Goal: Task Accomplishment & Management: Manage account settings

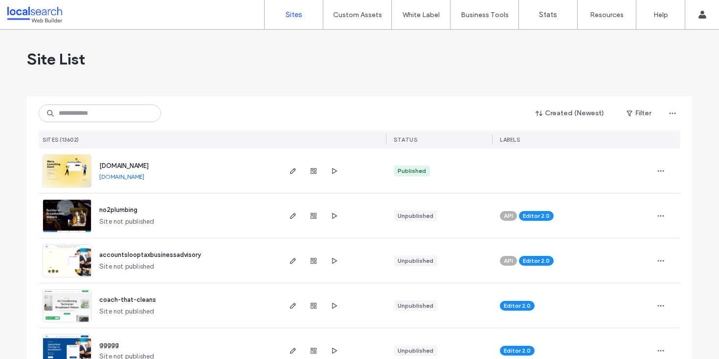
click at [93, 103] on div "Created (Newest) Filter SITES (13602) STATUS LABELS" at bounding box center [359, 122] width 641 height 52
click at [94, 109] on input at bounding box center [100, 114] width 122 height 18
paste input "********"
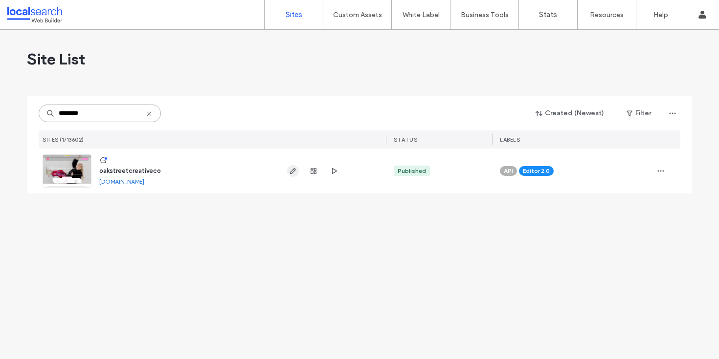
type input "********"
click at [293, 171] on icon "button" at bounding box center [293, 171] width 8 height 8
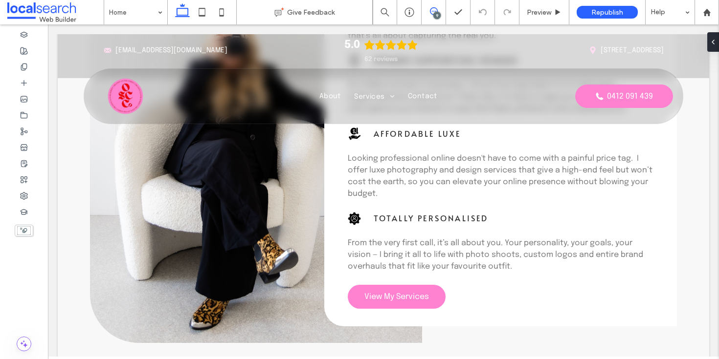
click at [438, 11] on span at bounding box center [433, 11] width 24 height 8
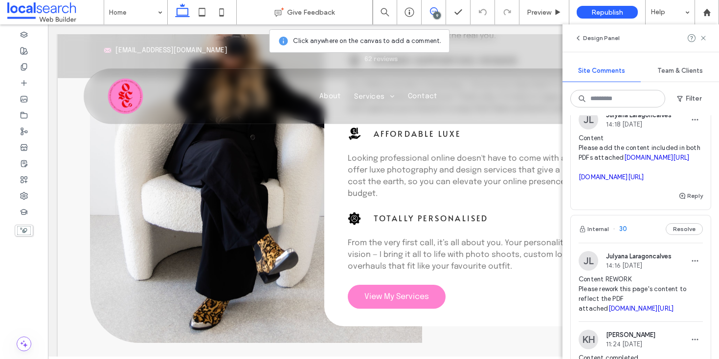
scroll to position [389, 0]
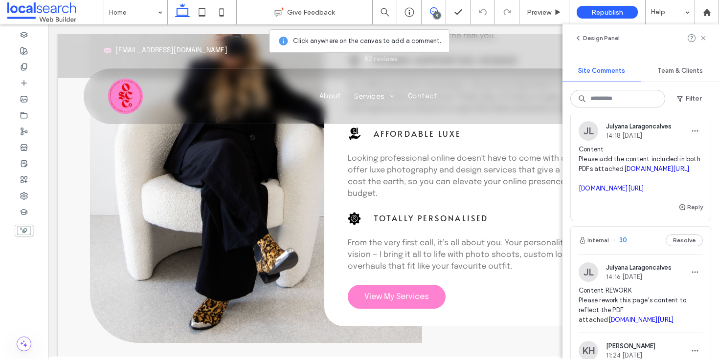
click at [644, 139] on span "14:18 Sep 10 2025" at bounding box center [639, 135] width 66 height 7
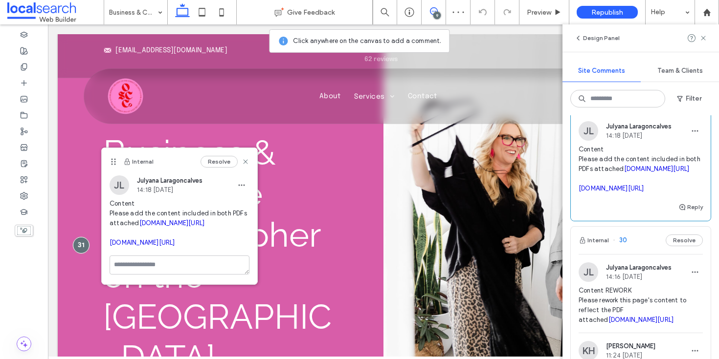
click at [169, 227] on link "irp.cdn-website.com/31252ba7/files/uploaded/The+Complete+BRAND+New+Photography+…" at bounding box center [172, 222] width 66 height 7
click at [163, 246] on link "irp.cdn-website.com/31252ba7/files/uploaded/BRAND+New+Social+Media+Templates.pdf" at bounding box center [142, 242] width 66 height 7
click at [245, 161] on use at bounding box center [245, 161] width 4 height 4
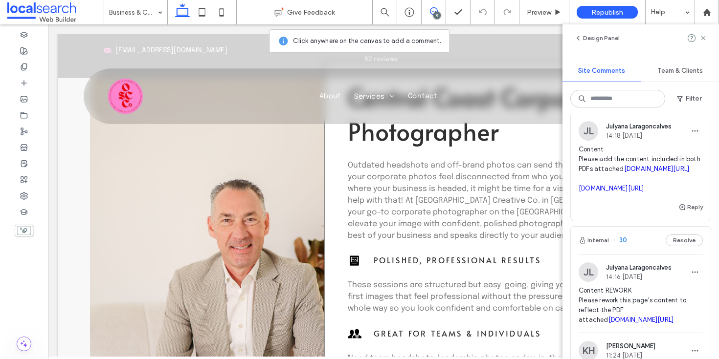
scroll to position [691, 0]
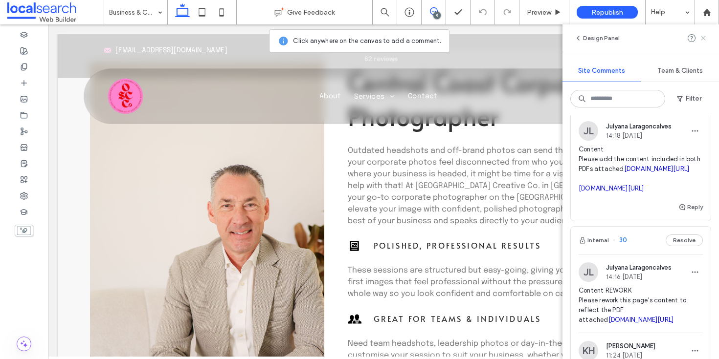
click at [701, 38] on icon at bounding box center [703, 38] width 8 height 8
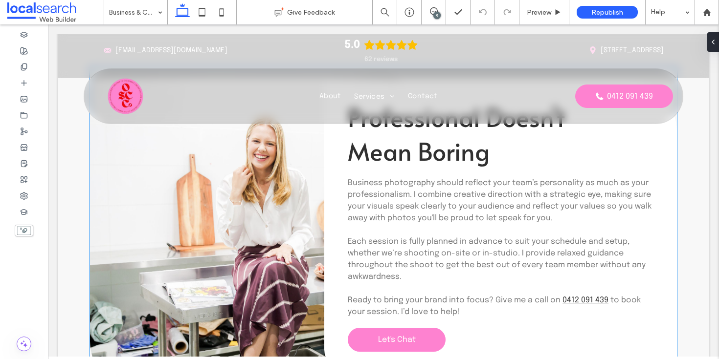
scroll to position [1944, 0]
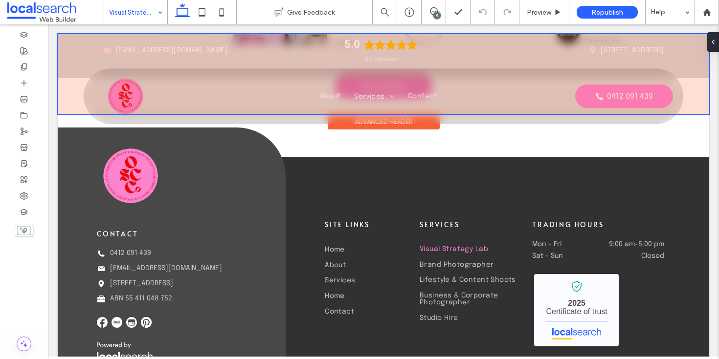
scroll to position [4284, 0]
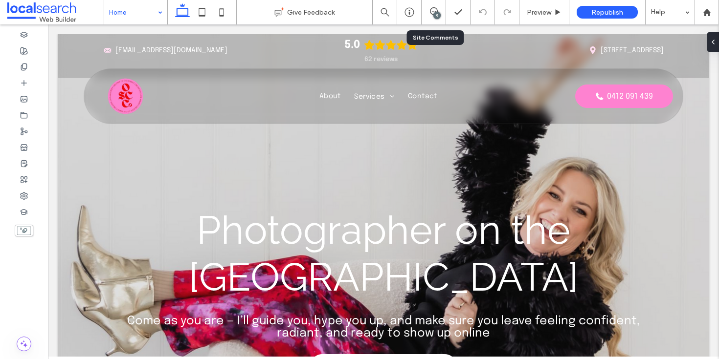
click at [430, 15] on div "9" at bounding box center [433, 12] width 24 height 10
click at [435, 11] on use at bounding box center [434, 11] width 8 height 8
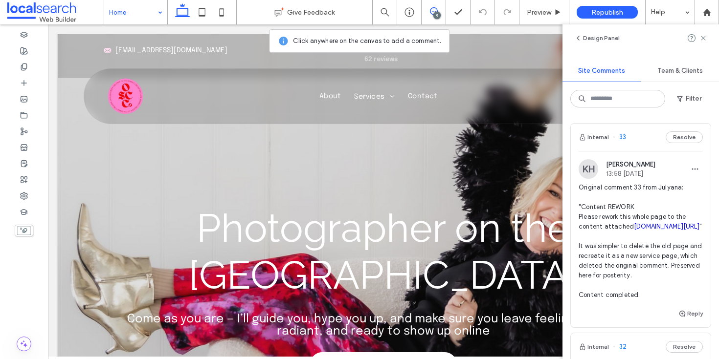
scroll to position [210, 0]
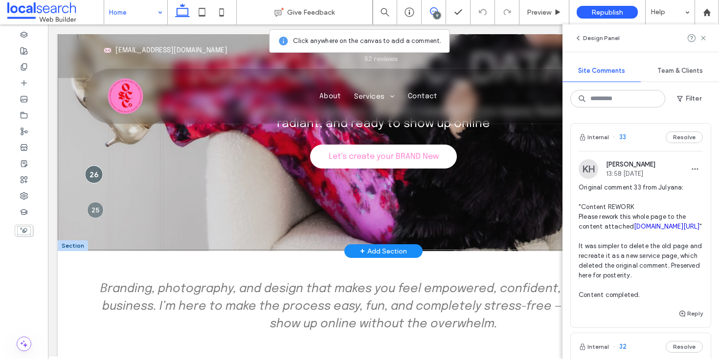
click at [94, 172] on div at bounding box center [94, 174] width 18 height 18
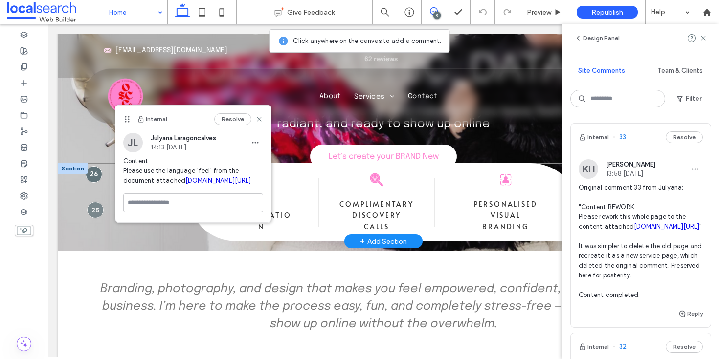
click at [97, 207] on div "Consultation Icon Free Consultation Magnifying Glass Icon Complimentary Discove…" at bounding box center [383, 202] width 651 height 78
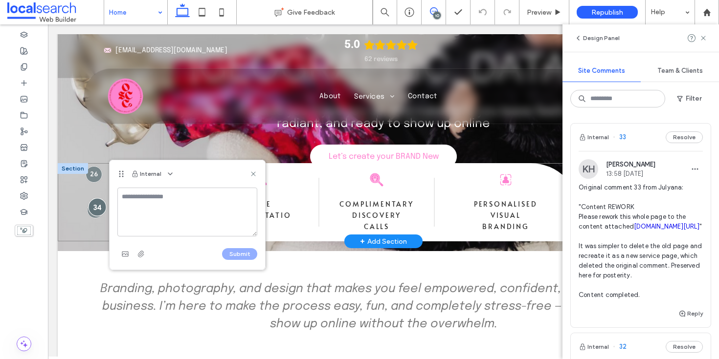
click at [100, 209] on div at bounding box center [97, 207] width 18 height 18
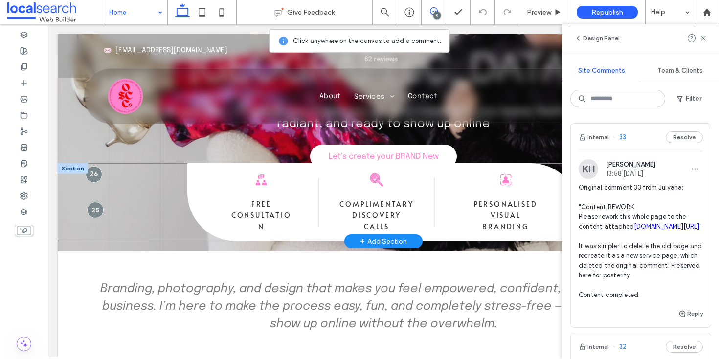
click at [98, 211] on div "Consultation Icon Free Consultation Magnifying Glass Icon Complimentary Discove…" at bounding box center [383, 202] width 651 height 78
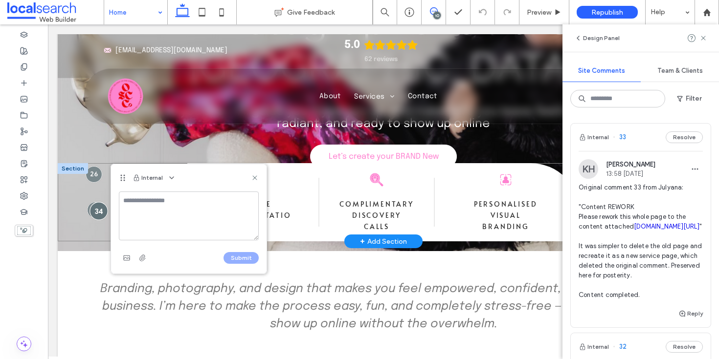
click at [98, 212] on div at bounding box center [98, 211] width 18 height 18
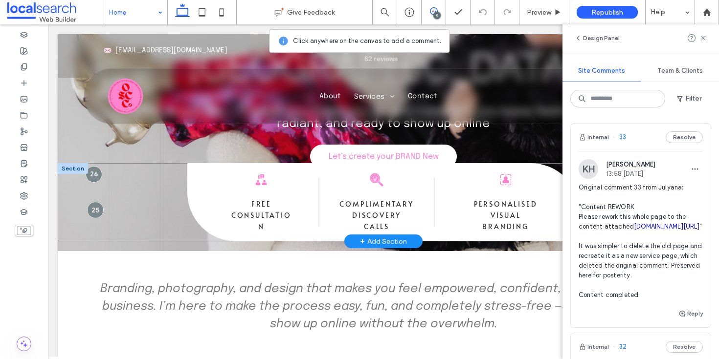
click at [94, 210] on div "Consultation Icon Free Consultation Magnifying Glass Icon Complimentary Discove…" at bounding box center [383, 202] width 651 height 78
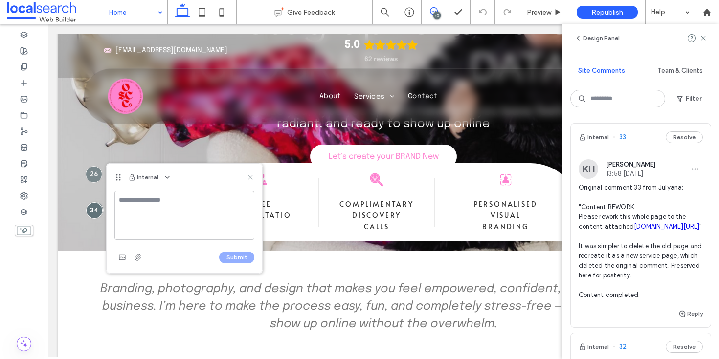
click at [251, 178] on use at bounding box center [250, 177] width 4 height 4
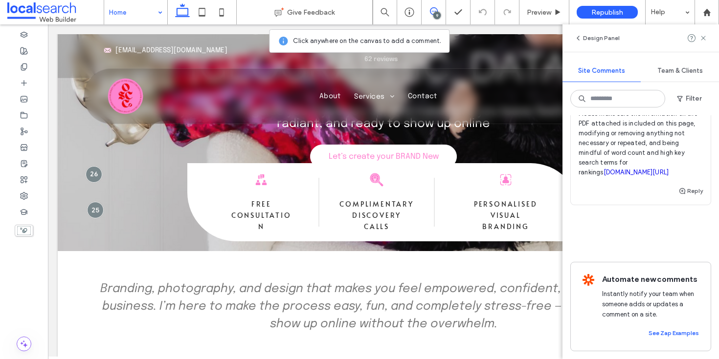
scroll to position [1671, 0]
click at [642, 176] on link "irp.cdn-website.com/31252ba7/files/uploaded/Home.pdf" at bounding box center [636, 172] width 66 height 7
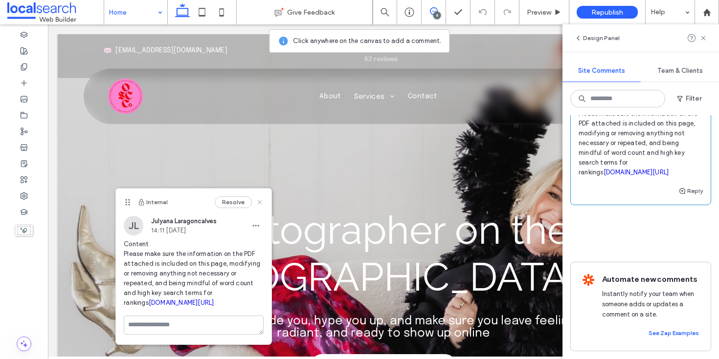
click at [260, 203] on icon at bounding box center [260, 202] width 8 height 8
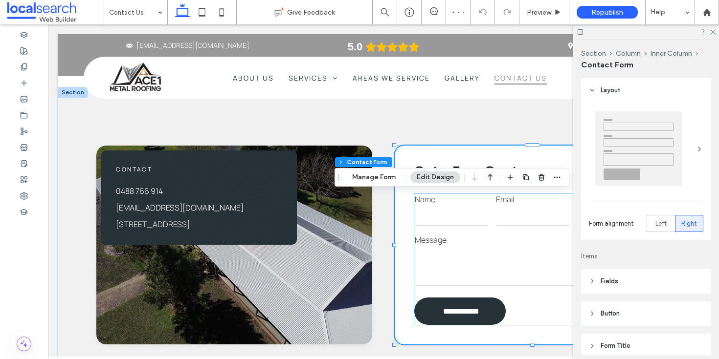
scroll to position [421, 0]
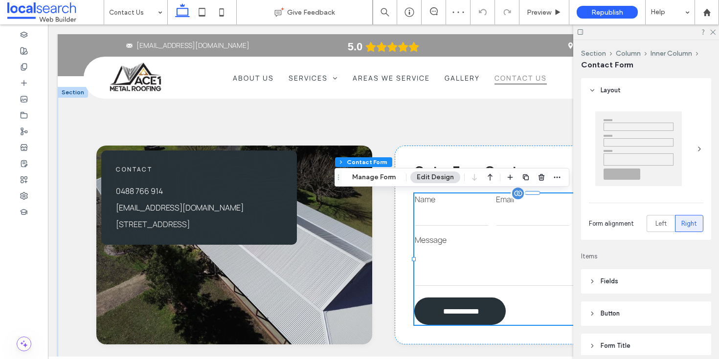
type input "*"
type input "***"
type input "*"
type input "***"
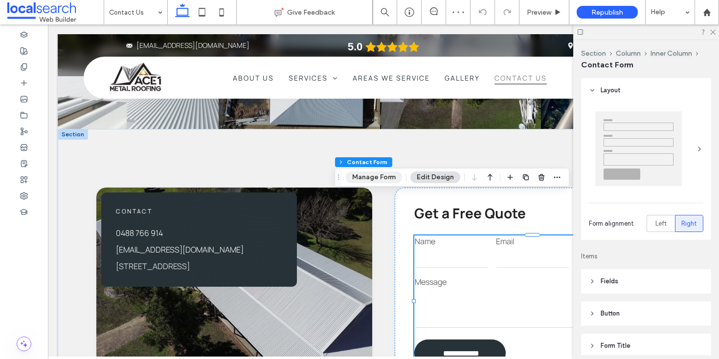
click at [380, 181] on button "Manage Form" at bounding box center [374, 178] width 56 height 12
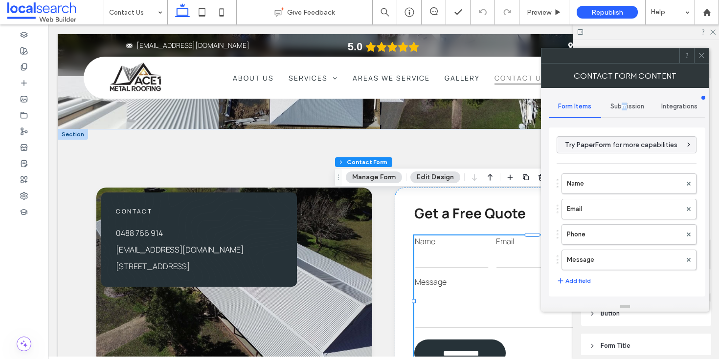
click at [624, 105] on span "Submission" at bounding box center [627, 107] width 34 height 8
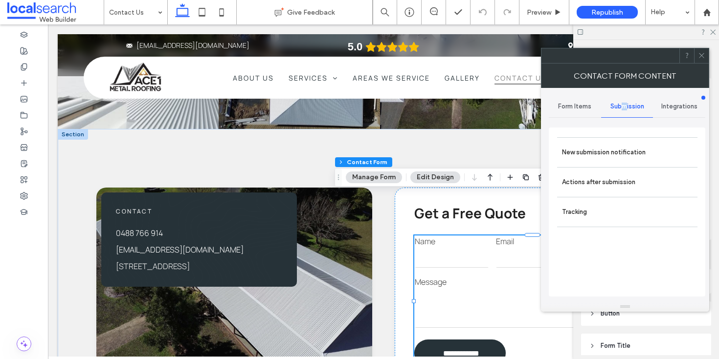
click at [617, 156] on label "New submission notification" at bounding box center [627, 153] width 131 height 20
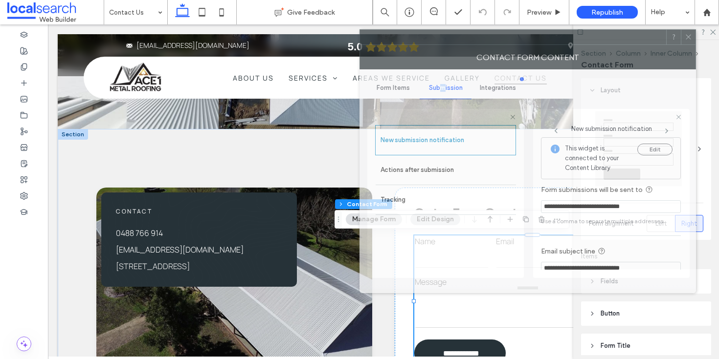
drag, startPoint x: 589, startPoint y: 58, endPoint x: 576, endPoint y: 45, distance: 17.3
click at [574, 45] on div "Contact Form Content" at bounding box center [527, 57] width 336 height 24
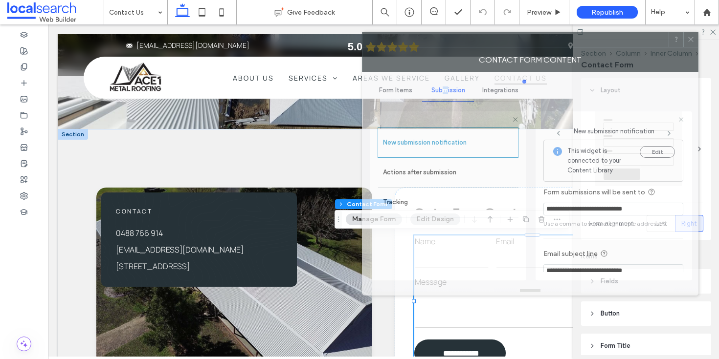
click at [586, 47] on div "Contact Form Content" at bounding box center [530, 59] width 336 height 24
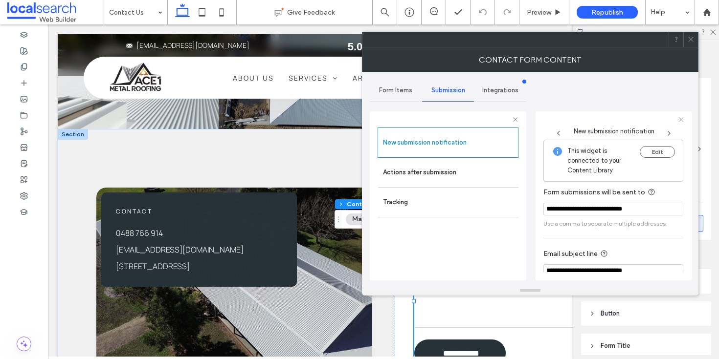
click at [693, 38] on icon at bounding box center [690, 39] width 7 height 7
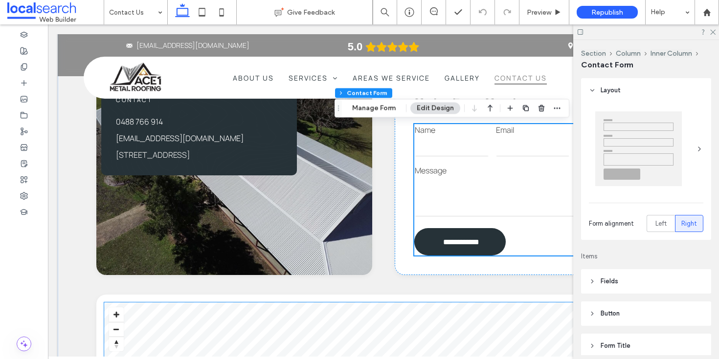
scroll to position [723, 0]
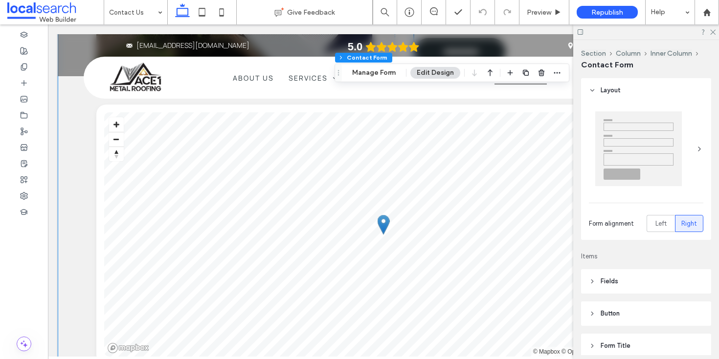
click at [83, 207] on div "**********" at bounding box center [383, 125] width 651 height 596
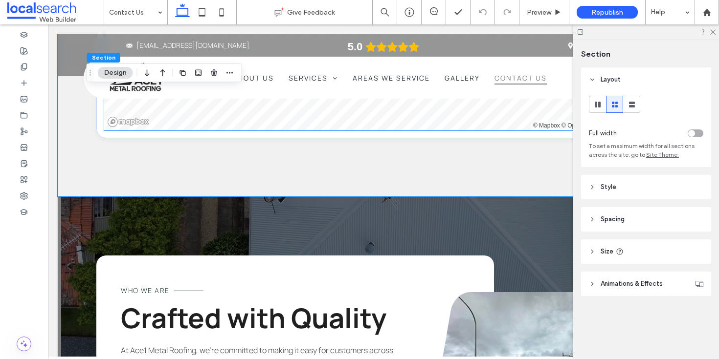
scroll to position [1070, 0]
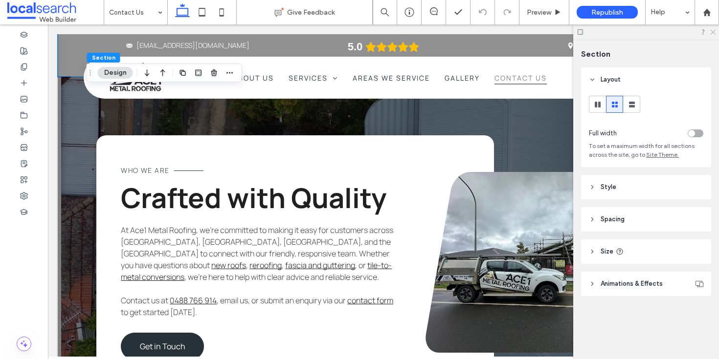
click at [712, 31] on icon at bounding box center [712, 31] width 6 height 6
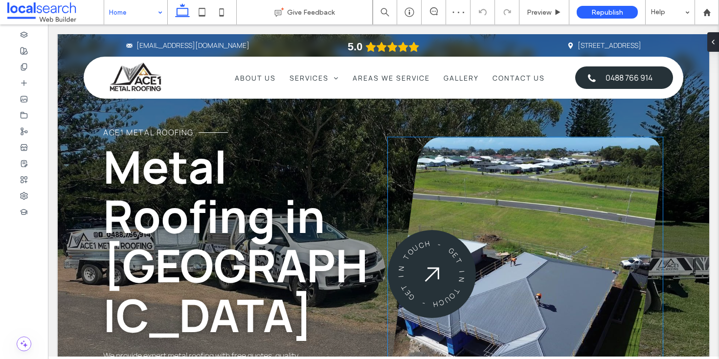
scroll to position [72, 0]
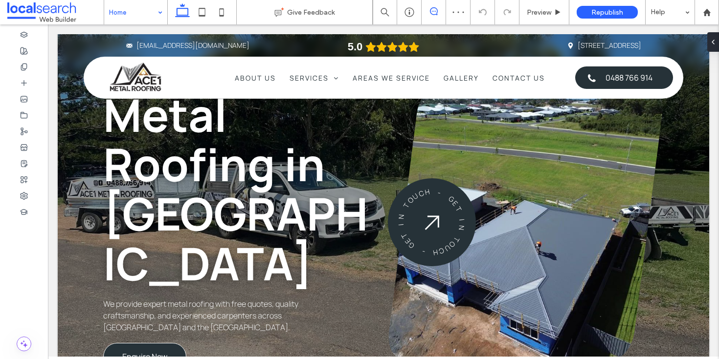
click at [433, 14] on icon at bounding box center [434, 11] width 8 height 8
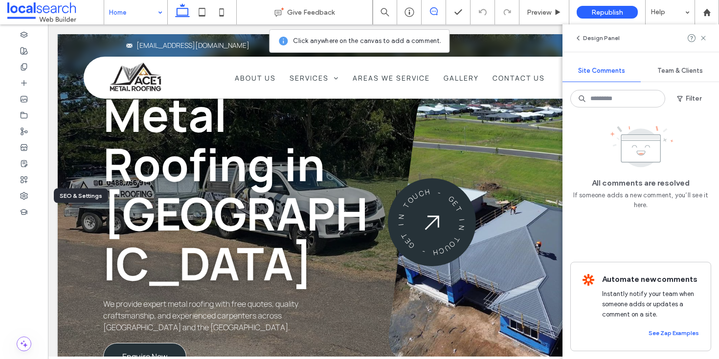
click at [78, 200] on div "SEO & Settings" at bounding box center [81, 196] width 54 height 15
click at [86, 225] on div "Ace1 Metal Roofing Metal Roofing in Taree We provide expert metal roofing with …" at bounding box center [383, 195] width 651 height 467
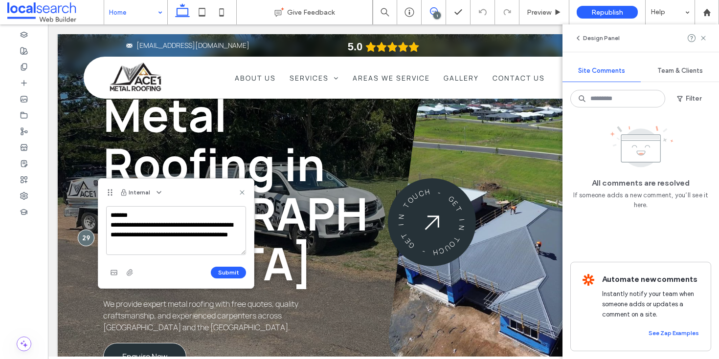
drag, startPoint x: 189, startPoint y: 246, endPoint x: 132, endPoint y: 246, distance: 56.7
click at [132, 246] on textarea "**********" at bounding box center [176, 230] width 140 height 49
type textarea "**********"
click at [223, 271] on button "Submit" at bounding box center [228, 273] width 35 height 12
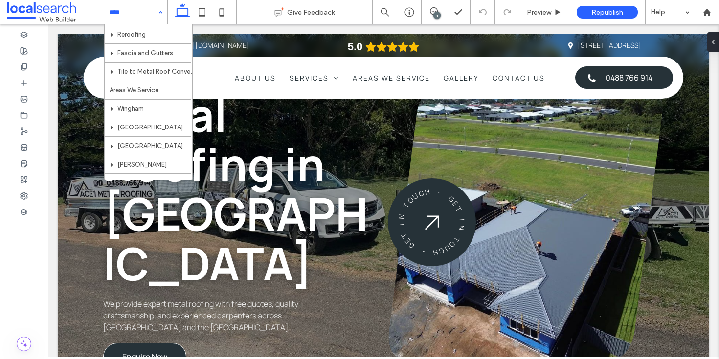
scroll to position [24, 0]
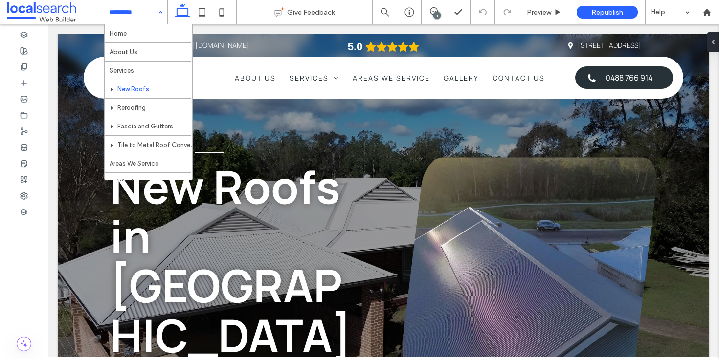
click at [136, 13] on input at bounding box center [133, 12] width 48 height 24
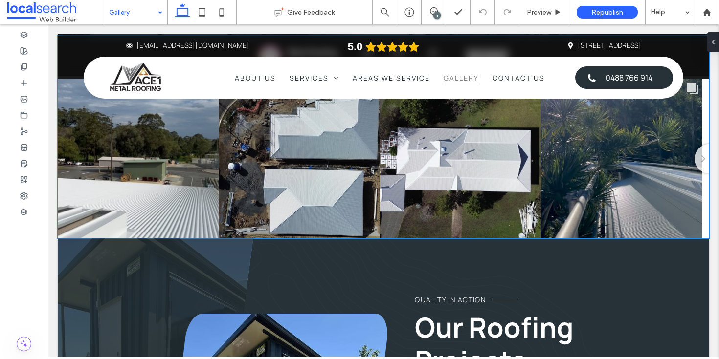
scroll to position [171, 0]
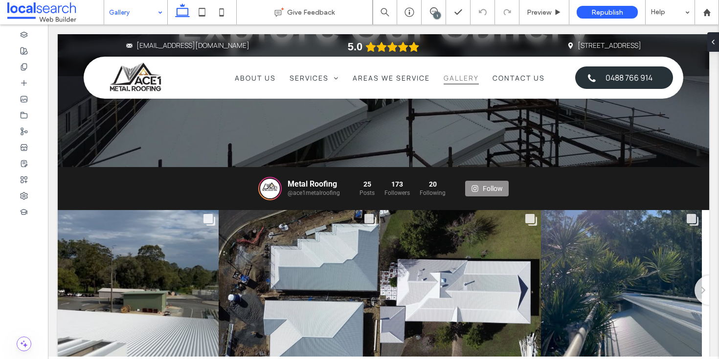
click at [160, 14] on div "Gallery" at bounding box center [135, 12] width 63 height 24
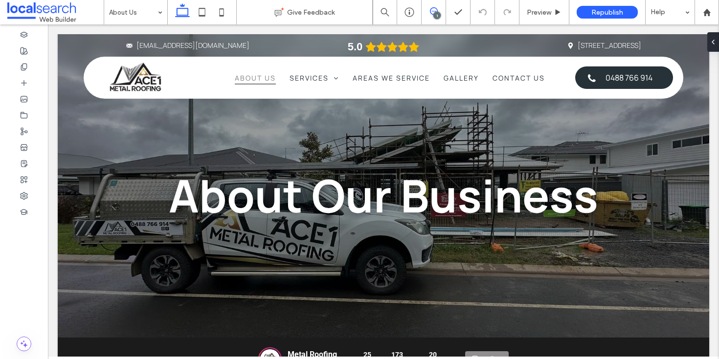
click at [434, 13] on icon at bounding box center [434, 11] width 8 height 8
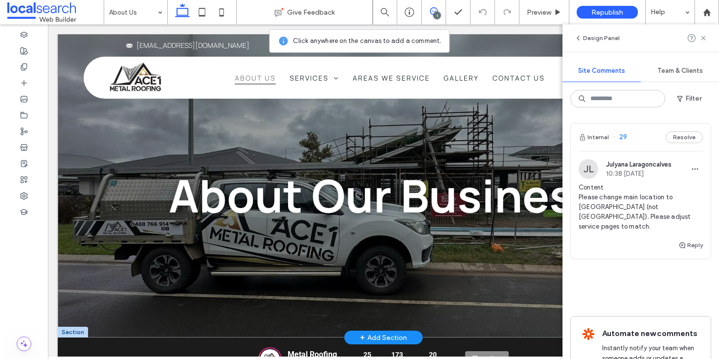
click at [94, 137] on div "About Our Business" at bounding box center [383, 186] width 651 height 304
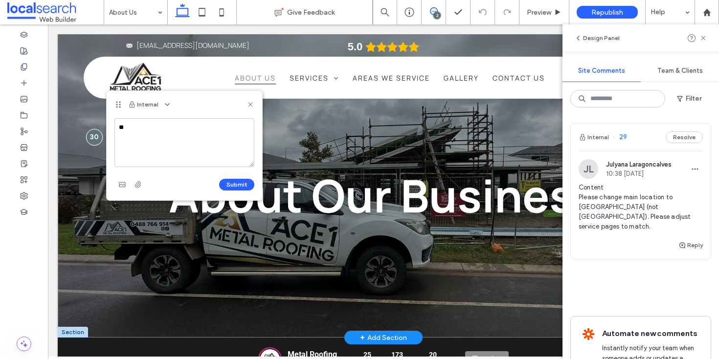
type textarea "*"
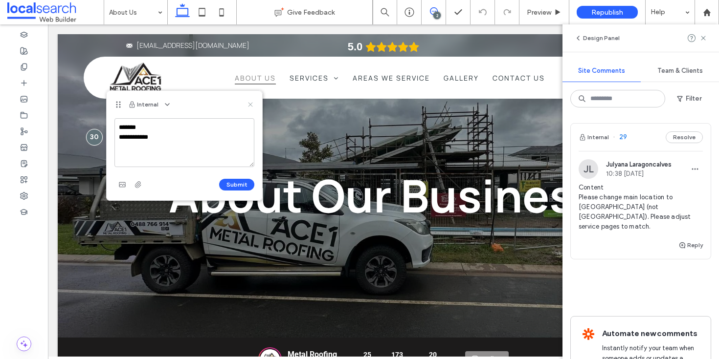
type textarea "**********"
click at [253, 104] on icon at bounding box center [250, 105] width 8 height 8
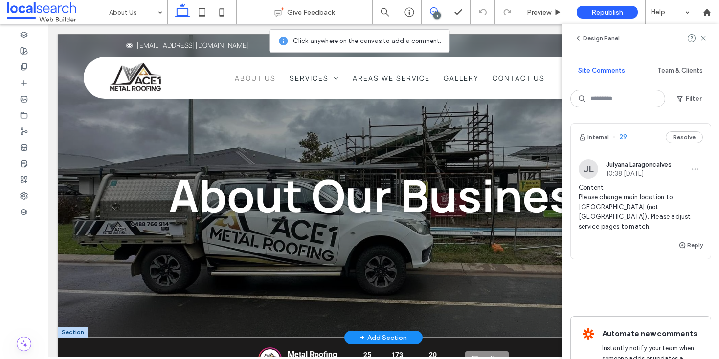
click at [92, 152] on div "About Our Business" at bounding box center [383, 186] width 651 height 304
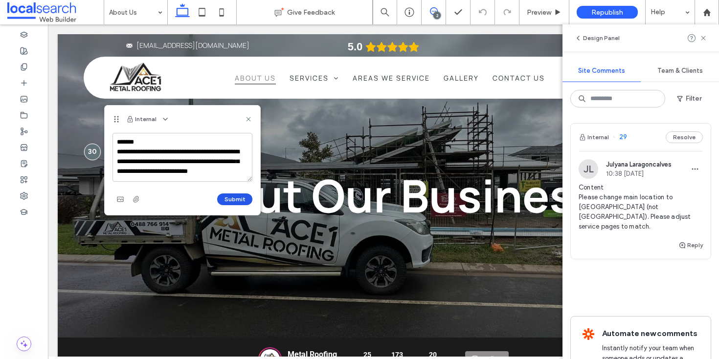
type textarea "**********"
click at [242, 197] on button "Submit" at bounding box center [234, 200] width 35 height 12
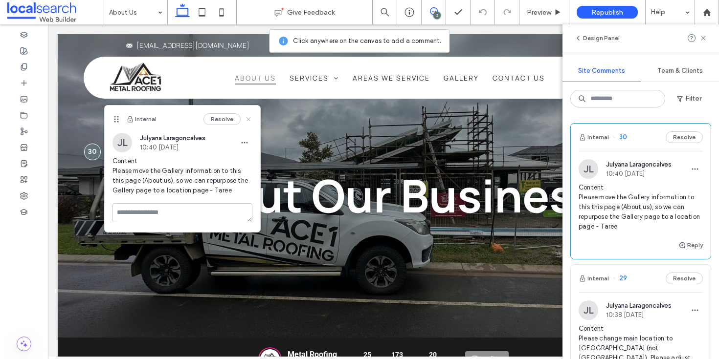
click at [250, 121] on use at bounding box center [248, 119] width 4 height 4
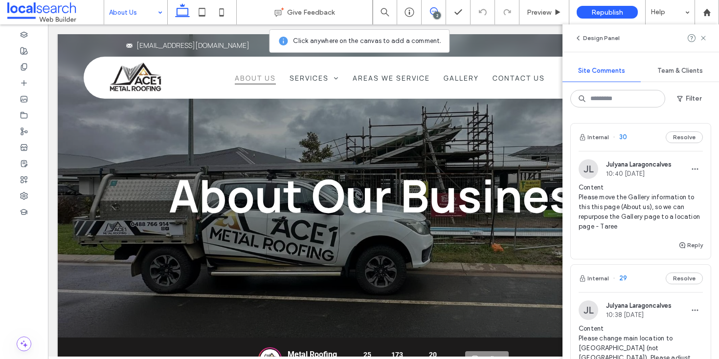
drag, startPoint x: 138, startPoint y: 15, endPoint x: 137, endPoint y: 22, distance: 7.0
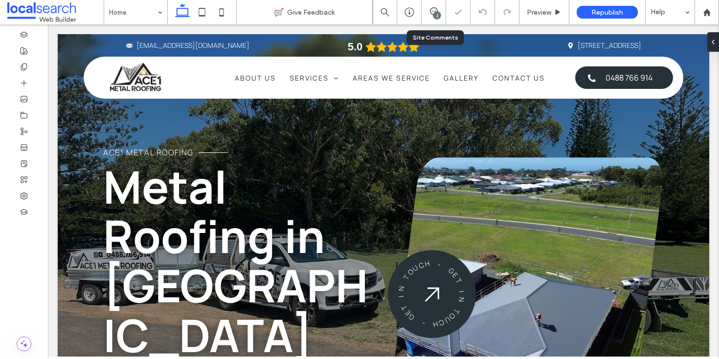
click at [431, 16] on div "2" at bounding box center [433, 12] width 24 height 10
click at [437, 16] on div "2" at bounding box center [436, 15] width 7 height 7
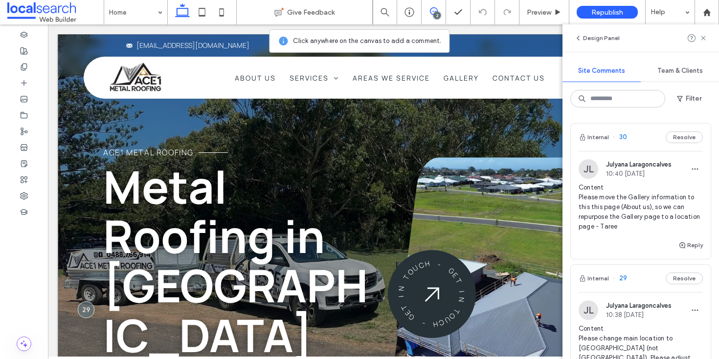
drag, startPoint x: 85, startPoint y: 219, endPoint x: 93, endPoint y: 219, distance: 8.3
click at [85, 219] on div "Ace1 Metal Roofing Metal Roofing in Taree We provide expert metal roofing with …" at bounding box center [383, 267] width 651 height 467
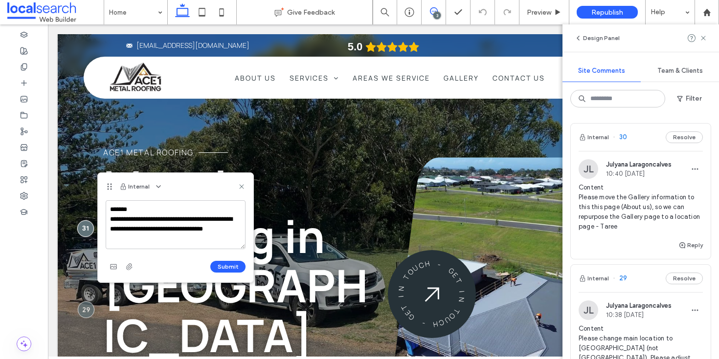
click at [133, 240] on textarea "**********" at bounding box center [176, 224] width 140 height 49
type textarea "**********"
click at [221, 269] on button "Submit" at bounding box center [227, 267] width 35 height 12
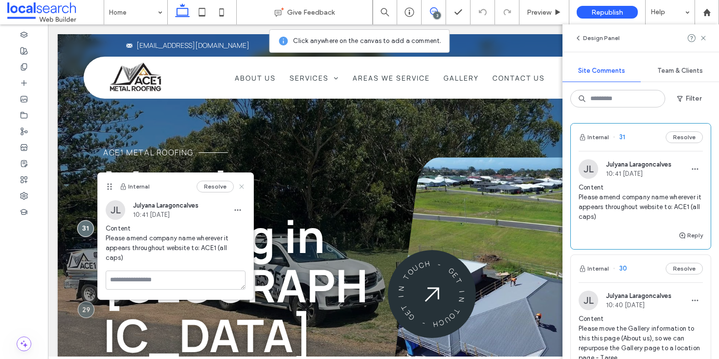
click at [244, 186] on icon at bounding box center [242, 187] width 8 height 8
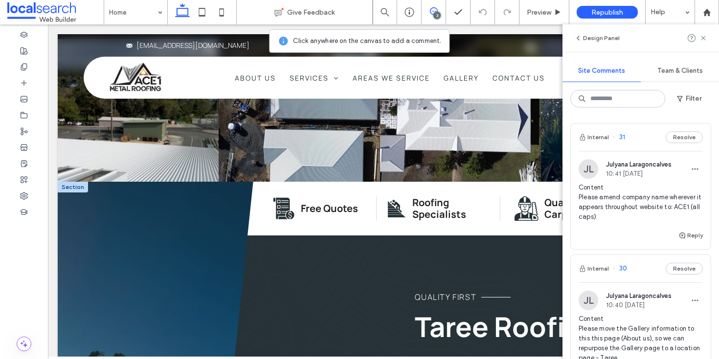
scroll to position [573, 0]
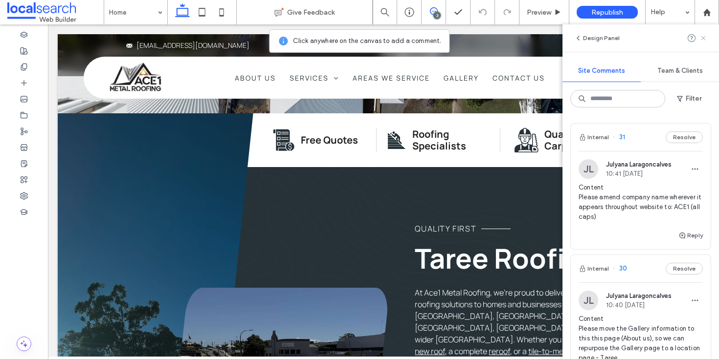
click at [706, 42] on span at bounding box center [703, 38] width 8 height 12
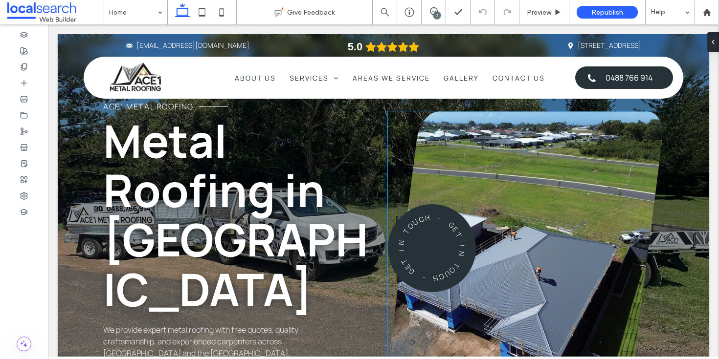
scroll to position [0, 0]
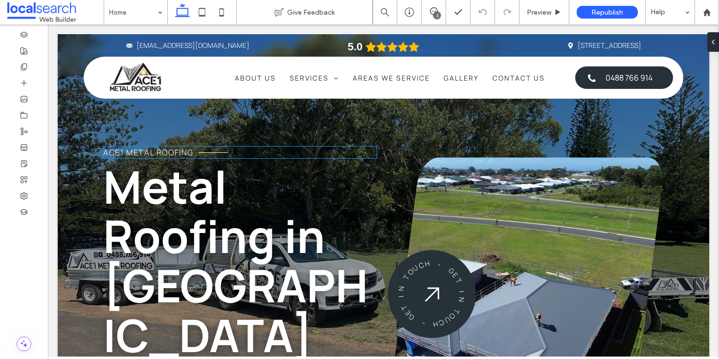
click at [181, 158] on span "Ace1 Metal Roofing" at bounding box center [148, 152] width 90 height 11
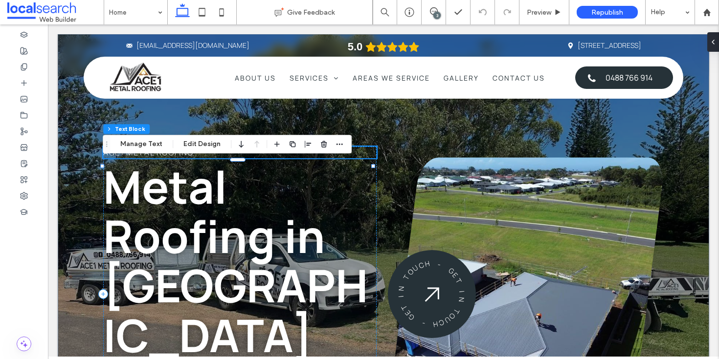
click at [181, 158] on span "Ace1 Metal Roofing" at bounding box center [148, 152] width 90 height 11
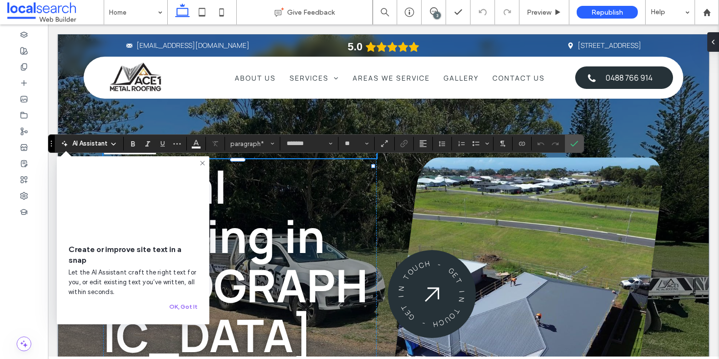
click at [202, 163] on use at bounding box center [202, 163] width 4 height 4
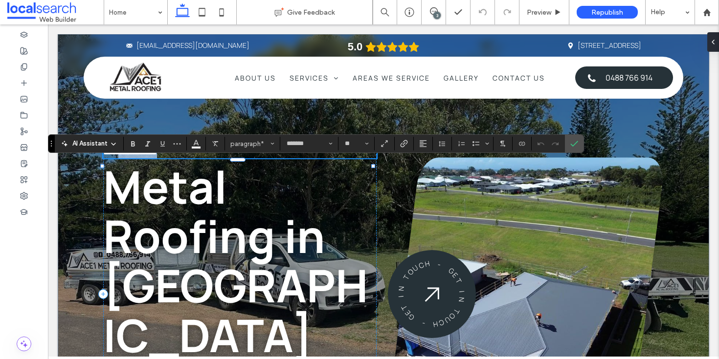
drag, startPoint x: 194, startPoint y: 166, endPoint x: 128, endPoint y: 166, distance: 66.0
click at [128, 156] on span "**********" at bounding box center [130, 152] width 54 height 7
click at [179, 143] on icon "More" at bounding box center [177, 144] width 8 height 8
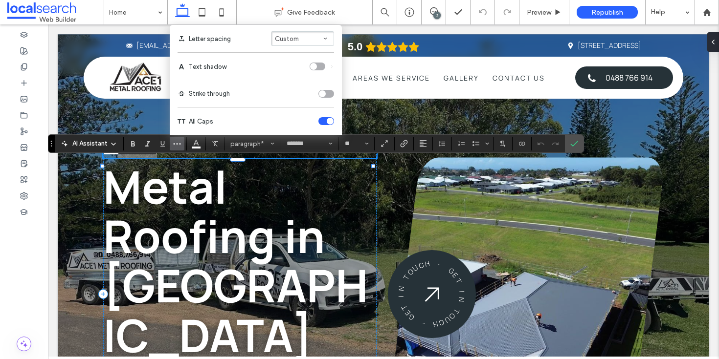
click at [329, 120] on div "toggle" at bounding box center [330, 121] width 7 height 7
click at [205, 158] on p "**********" at bounding box center [239, 153] width 273 height 12
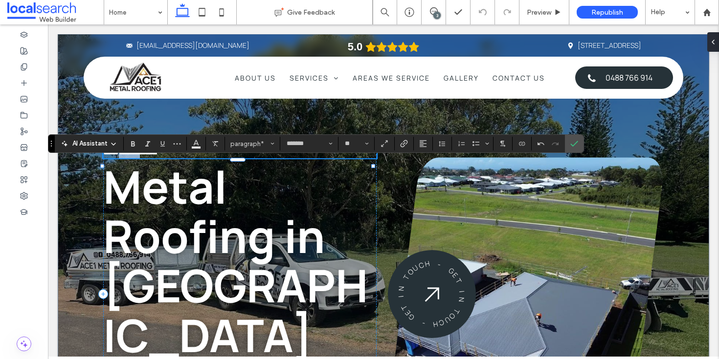
drag, startPoint x: 156, startPoint y: 168, endPoint x: 129, endPoint y: 167, distance: 27.9
click at [129, 156] on span "**********" at bounding box center [138, 152] width 39 height 7
drag, startPoint x: 162, startPoint y: 168, endPoint x: 128, endPoint y: 166, distance: 34.3
click at [128, 156] on span "**********" at bounding box center [138, 152] width 39 height 7
click at [178, 144] on icon "More" at bounding box center [177, 144] width 8 height 8
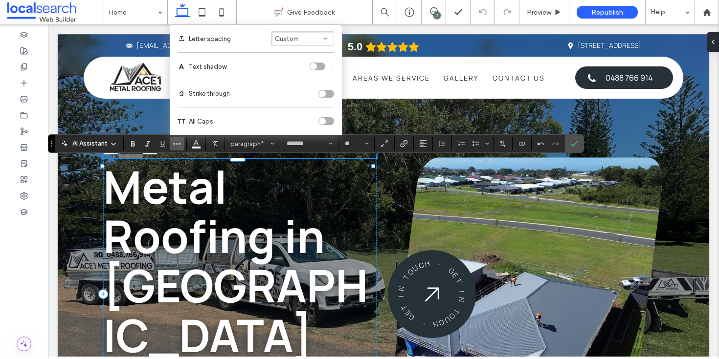
click at [321, 92] on div "toggle" at bounding box center [322, 93] width 7 height 7
click at [321, 92] on div "toggle" at bounding box center [326, 94] width 16 height 8
click at [209, 158] on p "**** ******** *****" at bounding box center [239, 153] width 273 height 12
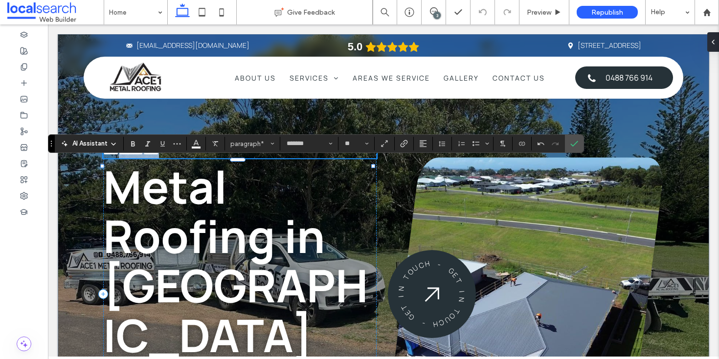
drag, startPoint x: 221, startPoint y: 167, endPoint x: 128, endPoint y: 165, distance: 93.4
click at [128, 158] on p "**** ******** *****" at bounding box center [239, 153] width 273 height 12
click at [179, 144] on use "More" at bounding box center [177, 143] width 7 height 1
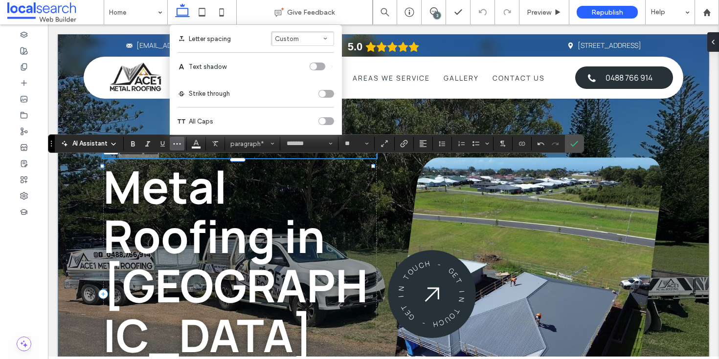
click at [320, 122] on div "toggle" at bounding box center [322, 121] width 7 height 7
click at [325, 91] on div "toggle" at bounding box center [326, 94] width 16 height 8
click at [326, 90] on div "toggle" at bounding box center [326, 94] width 16 height 8
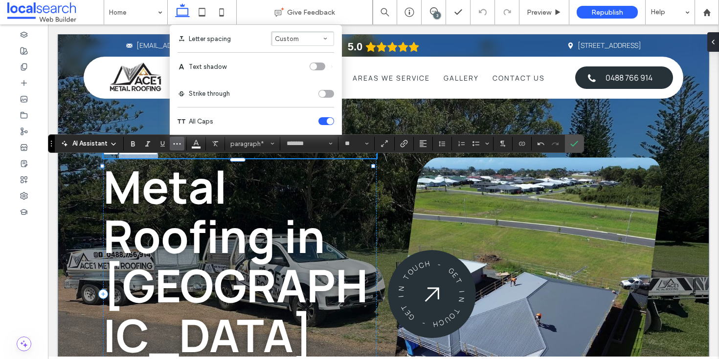
click at [157, 156] on span "**********" at bounding box center [138, 152] width 39 height 7
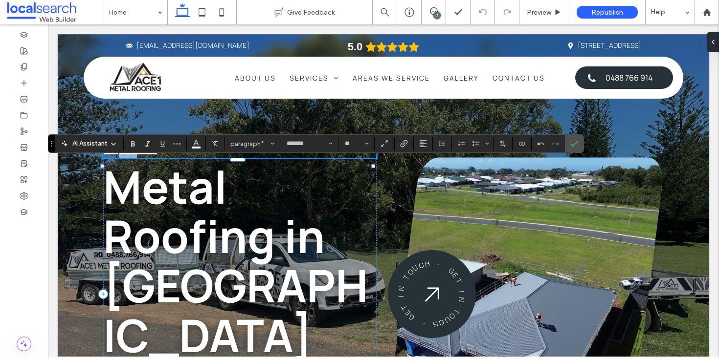
drag, startPoint x: 155, startPoint y: 167, endPoint x: 129, endPoint y: 167, distance: 26.4
click at [129, 156] on span "**********" at bounding box center [138, 152] width 39 height 7
click at [172, 146] on button "More" at bounding box center [177, 144] width 15 height 14
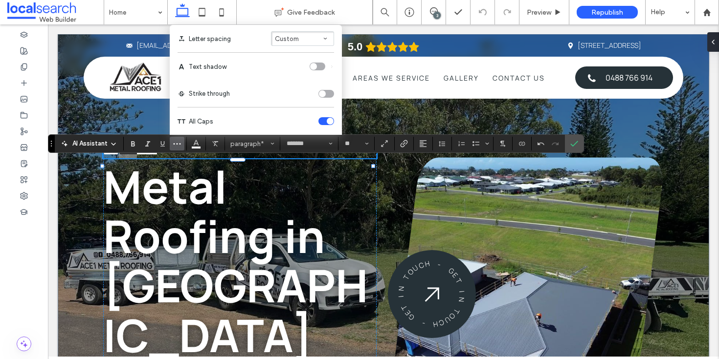
click at [324, 98] on label "Strike through" at bounding box center [255, 93] width 156 height 27
click at [325, 93] on div "toggle" at bounding box center [326, 94] width 16 height 8
click at [326, 93] on div "toggle" at bounding box center [326, 94] width 16 height 8
click at [331, 117] on div "toggle" at bounding box center [326, 121] width 16 height 8
click at [194, 158] on p "**** ***** *******" at bounding box center [239, 153] width 273 height 12
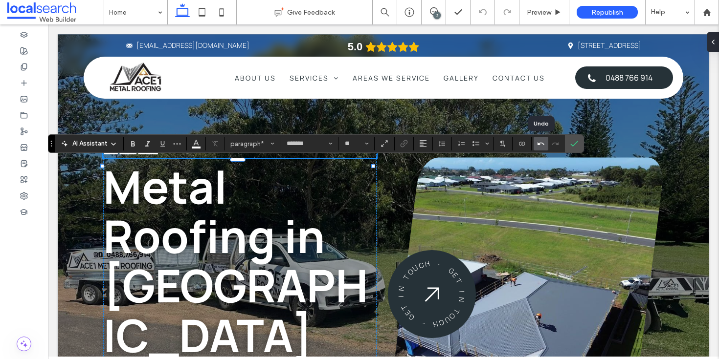
click at [539, 147] on icon "Undo" at bounding box center [541, 144] width 8 height 8
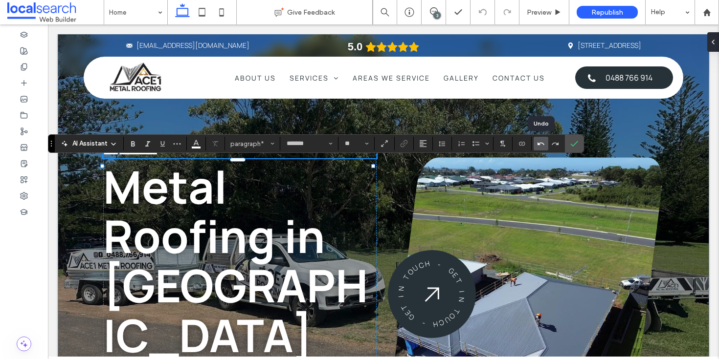
click at [539, 147] on icon "Undo" at bounding box center [541, 144] width 8 height 8
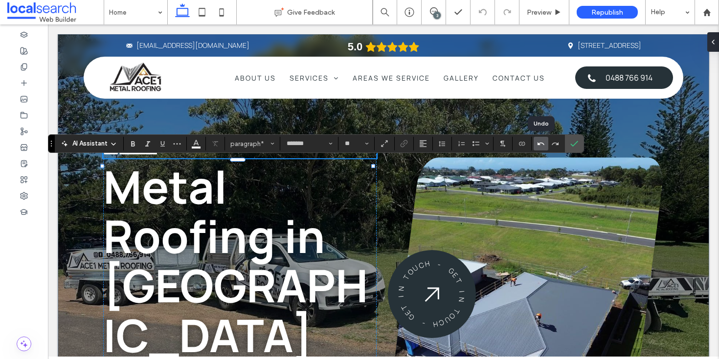
click at [539, 147] on icon "Undo" at bounding box center [541, 144] width 8 height 8
click at [539, 147] on div at bounding box center [540, 144] width 15 height 14
click at [130, 156] on span "**********" at bounding box center [130, 152] width 54 height 7
drag, startPoint x: 127, startPoint y: 167, endPoint x: 192, endPoint y: 166, distance: 65.0
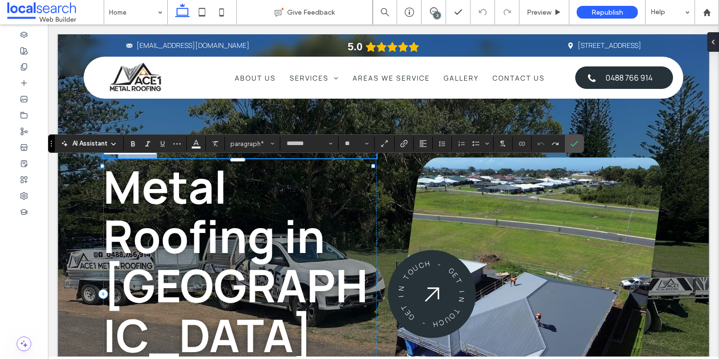
click at [157, 156] on span "**********" at bounding box center [130, 152] width 54 height 7
click at [197, 158] on p "**********" at bounding box center [239, 153] width 273 height 12
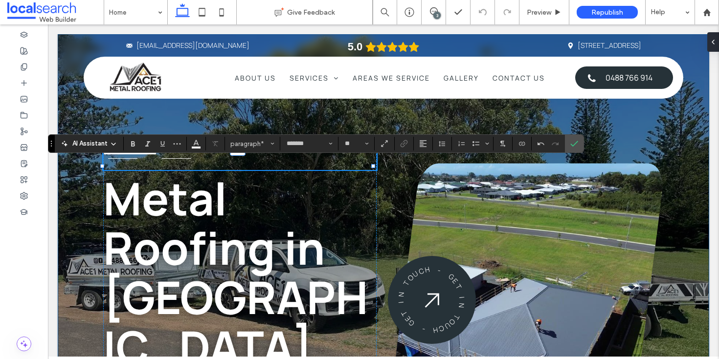
drag, startPoint x: 158, startPoint y: 168, endPoint x: 95, endPoint y: 169, distance: 63.1
click at [95, 169] on div "**********" at bounding box center [383, 273] width 651 height 479
drag, startPoint x: 193, startPoint y: 159, endPoint x: 129, endPoint y: 160, distance: 64.0
click at [129, 156] on span "**********" at bounding box center [130, 152] width 54 height 7
click at [179, 145] on icon "More" at bounding box center [177, 144] width 8 height 8
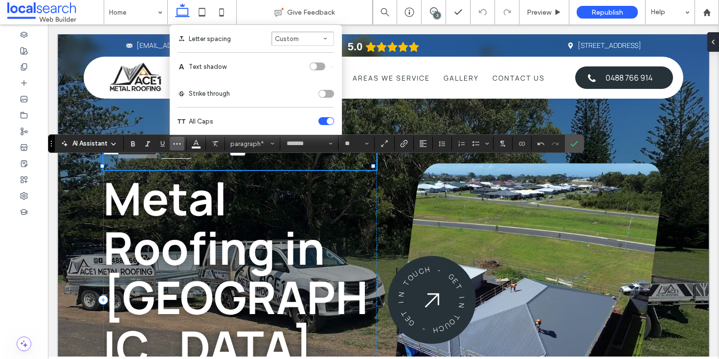
click at [320, 120] on div "toggle" at bounding box center [326, 121] width 16 height 8
click at [271, 170] on p at bounding box center [239, 164] width 273 height 12
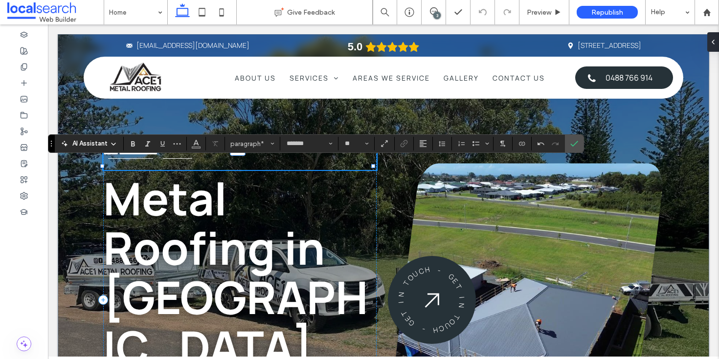
click at [194, 168] on p "﻿" at bounding box center [239, 164] width 273 height 12
drag, startPoint x: 191, startPoint y: 166, endPoint x: 181, endPoint y: 170, distance: 11.0
click at [158, 156] on span "**********" at bounding box center [138, 152] width 39 height 7
click at [131, 169] on p at bounding box center [239, 164] width 273 height 12
click at [189, 170] on p "﻿" at bounding box center [239, 164] width 273 height 12
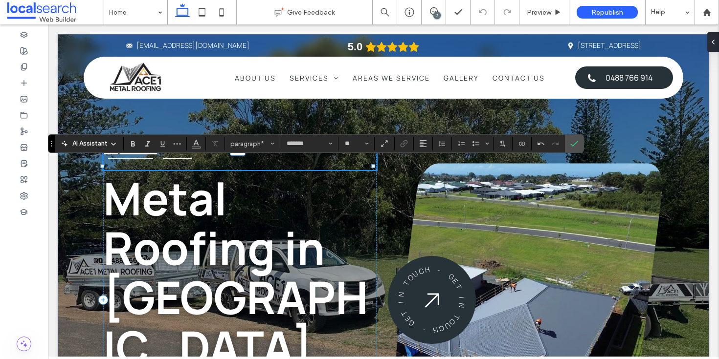
click at [194, 170] on p "﻿" at bounding box center [239, 164] width 273 height 12
drag, startPoint x: 193, startPoint y: 167, endPoint x: 229, endPoint y: 224, distance: 67.7
click at [193, 167] on p "﻿" at bounding box center [239, 164] width 273 height 12
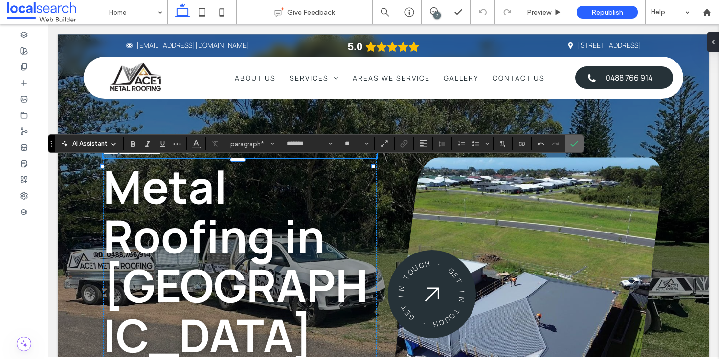
click at [575, 142] on icon "Confirm" at bounding box center [574, 144] width 8 height 8
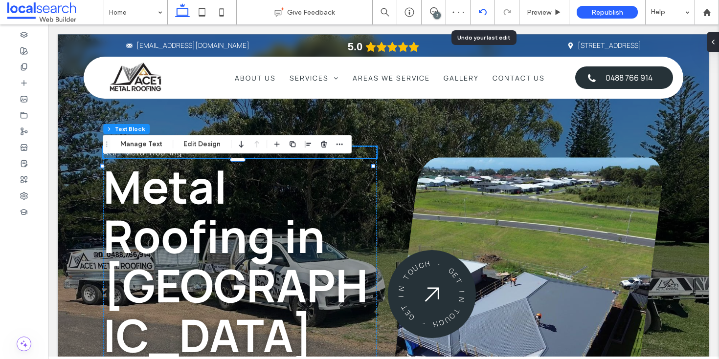
click at [482, 11] on icon at bounding box center [483, 12] width 8 height 8
click at [243, 158] on p "Ace1 Metal Roofing" at bounding box center [239, 153] width 273 height 12
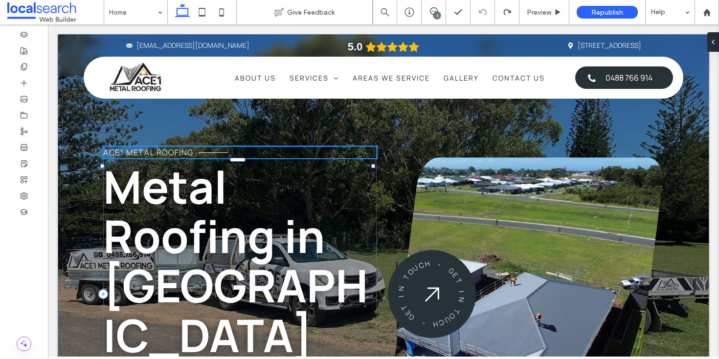
type input "*******"
type input "**"
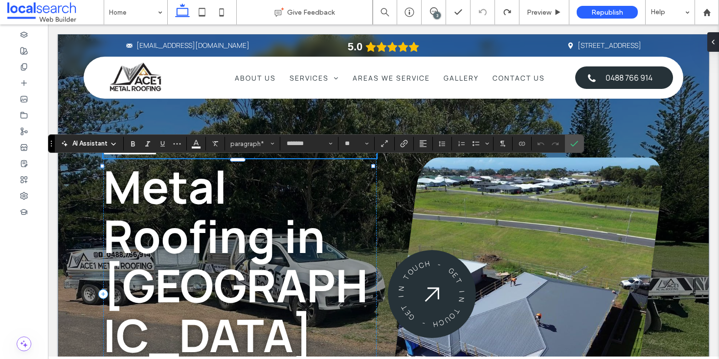
click at [246, 158] on p "**********" at bounding box center [239, 153] width 273 height 12
click at [180, 147] on icon "More" at bounding box center [177, 144] width 8 height 8
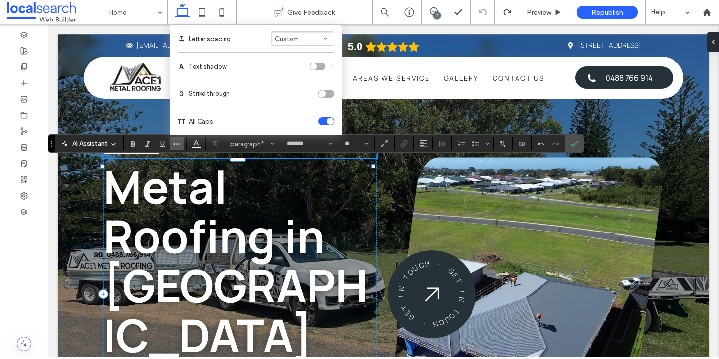
click at [330, 121] on div "toggle" at bounding box center [330, 121] width 7 height 7
click at [331, 120] on div "toggle" at bounding box center [330, 121] width 7 height 7
click at [122, 156] on span "******" at bounding box center [112, 152] width 19 height 7
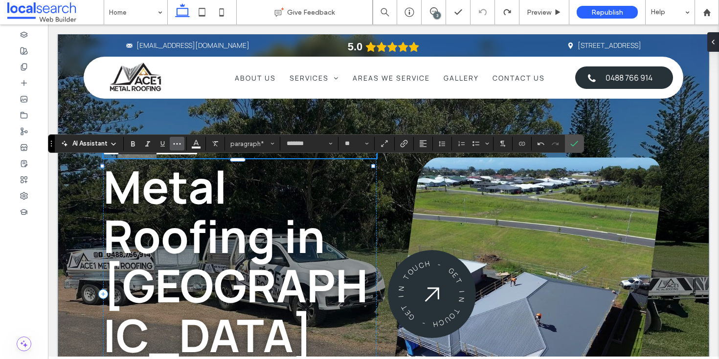
click at [181, 145] on button "More" at bounding box center [177, 144] width 15 height 14
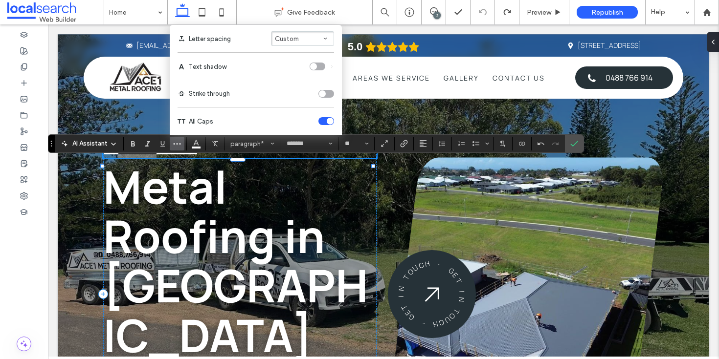
click at [322, 122] on div "toggle" at bounding box center [326, 121] width 16 height 8
click at [541, 144] on icon "Undo" at bounding box center [541, 144] width 8 height 8
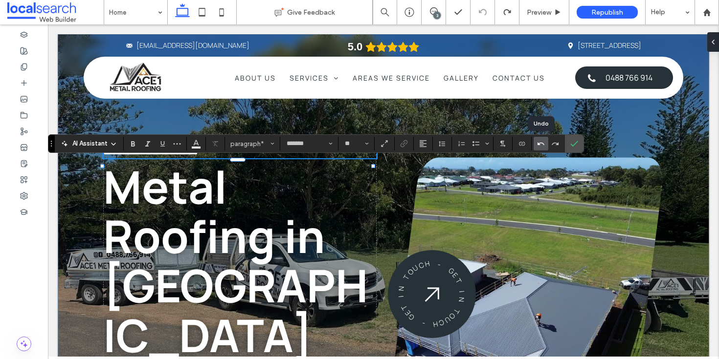
click at [541, 144] on icon "Undo" at bounding box center [541, 144] width 8 height 8
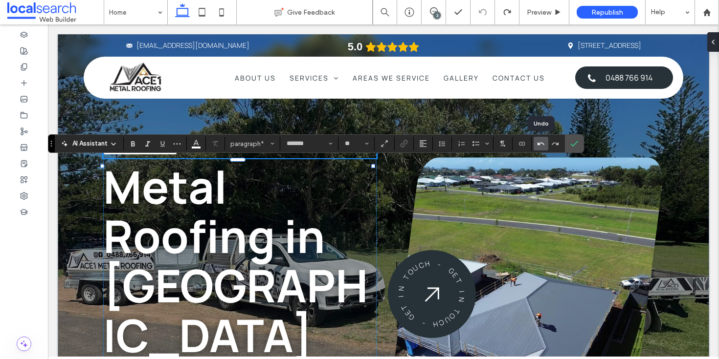
click at [541, 144] on icon "Undo" at bounding box center [541, 144] width 8 height 8
click at [540, 144] on icon "Undo" at bounding box center [541, 144] width 8 height 8
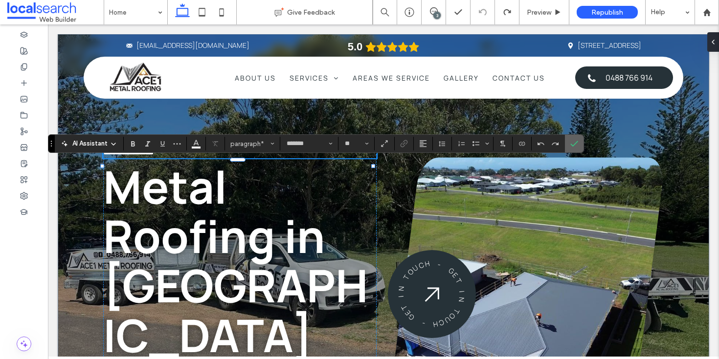
click at [576, 141] on icon "Confirm" at bounding box center [574, 144] width 8 height 8
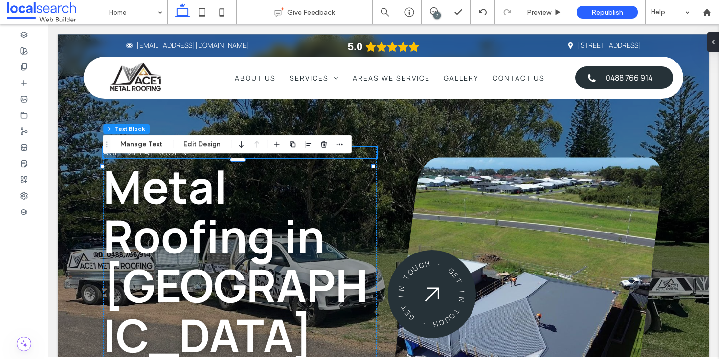
click at [438, 14] on div "3" at bounding box center [436, 15] width 7 height 7
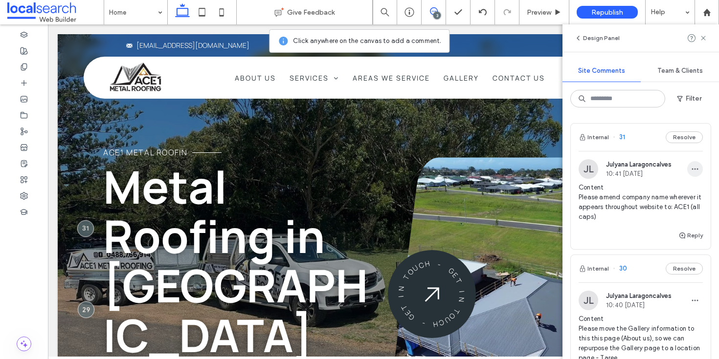
click at [687, 170] on span "button" at bounding box center [695, 169] width 16 height 16
click at [672, 186] on div "Edit" at bounding box center [651, 194] width 87 height 19
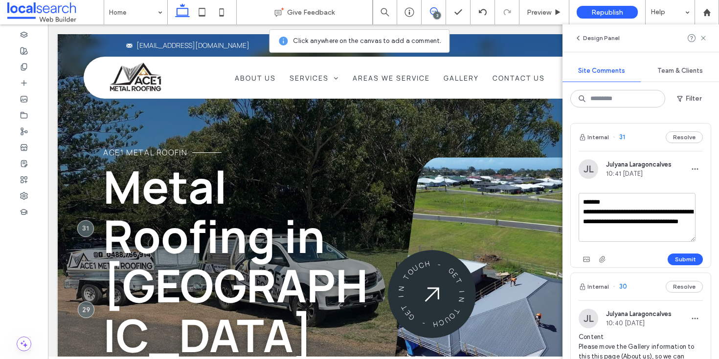
click at [651, 234] on textarea "**********" at bounding box center [636, 217] width 117 height 49
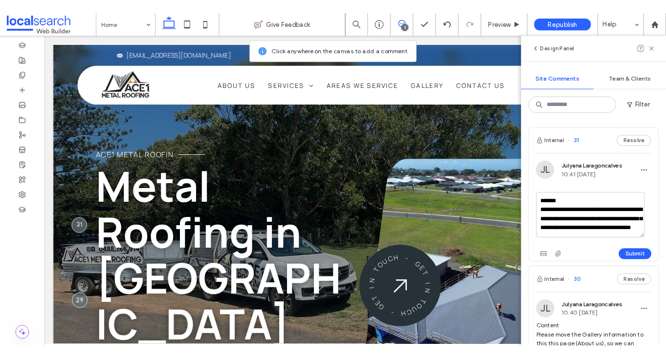
scroll to position [14, 0]
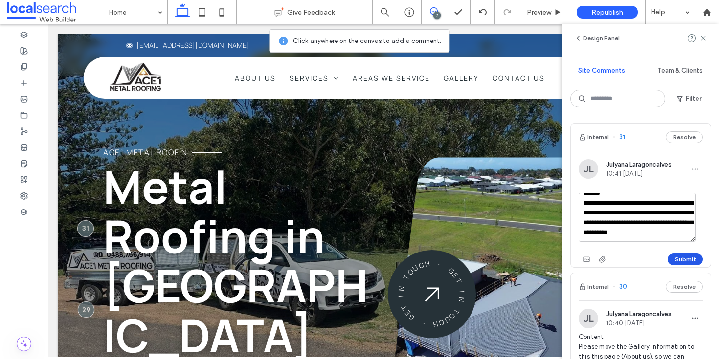
type textarea "**********"
click at [675, 258] on button "Submit" at bounding box center [684, 260] width 35 height 12
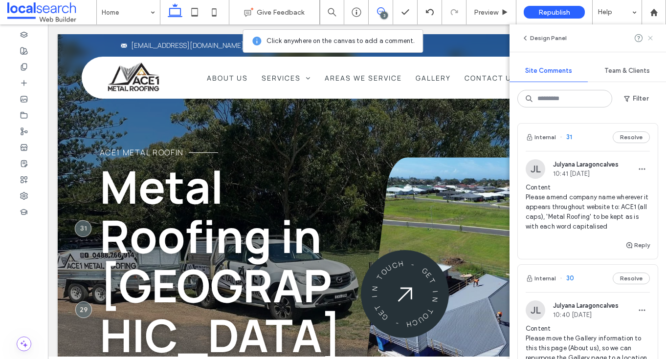
click at [650, 36] on icon at bounding box center [650, 38] width 8 height 8
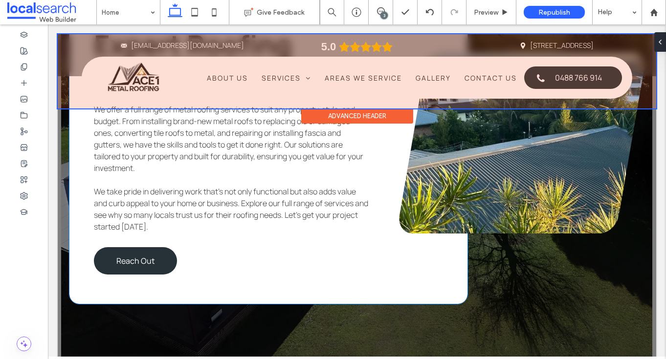
scroll to position [1816, 0]
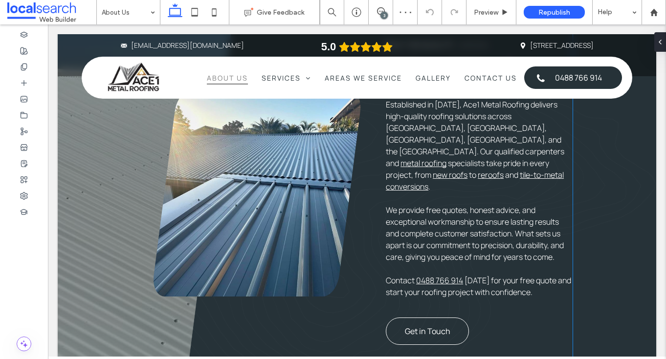
scroll to position [489, 0]
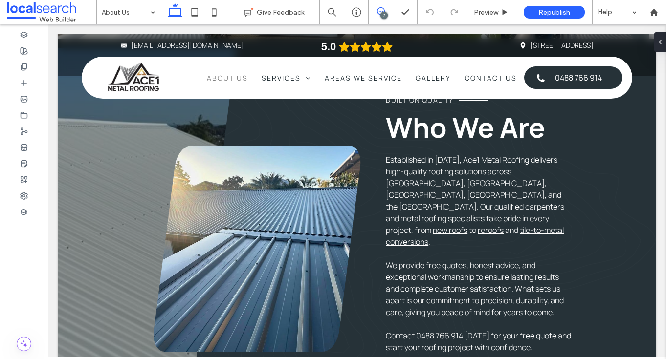
click at [381, 9] on icon at bounding box center [381, 11] width 8 height 8
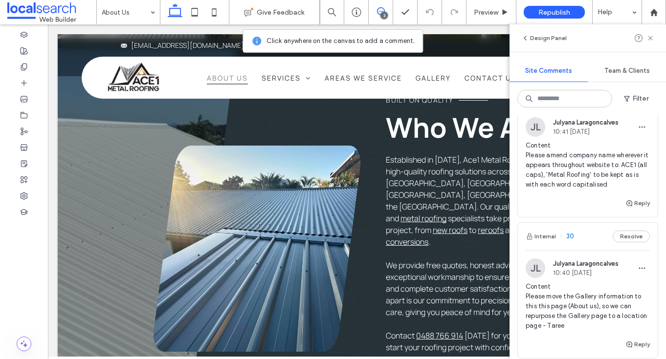
scroll to position [90, 0]
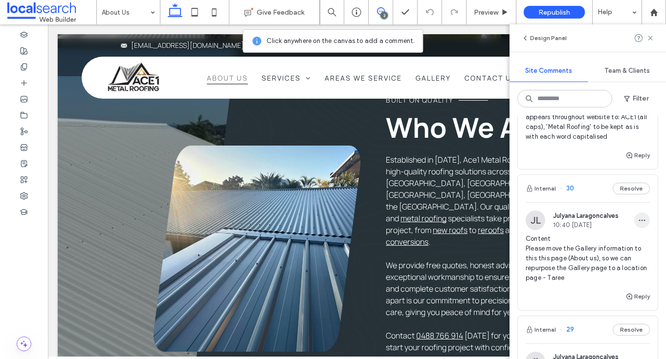
click at [639, 221] on use "button" at bounding box center [642, 220] width 6 height 1
click at [610, 255] on div "Edit" at bounding box center [598, 255] width 87 height 19
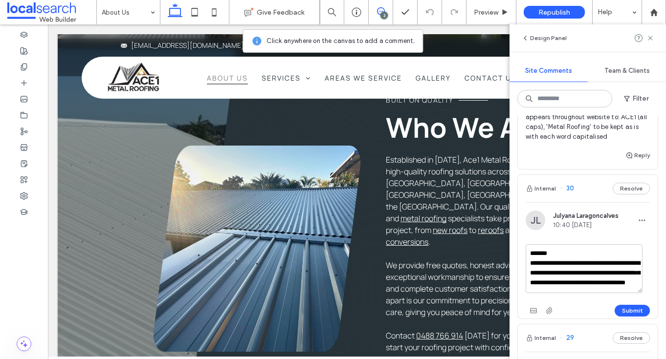
scroll to position [19, 0]
click at [597, 293] on textarea "**********" at bounding box center [583, 268] width 117 height 49
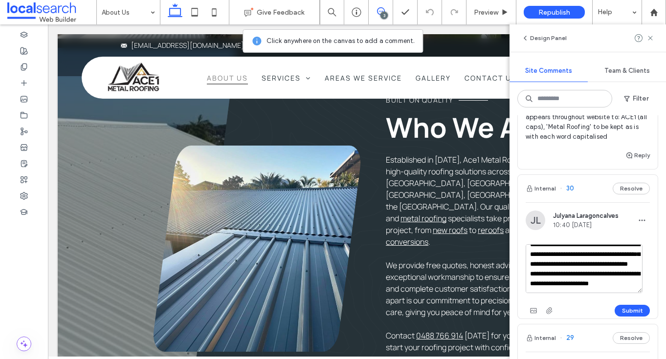
scroll to position [43, 0]
type textarea "**********"
click at [619, 317] on button "Submit" at bounding box center [631, 311] width 35 height 12
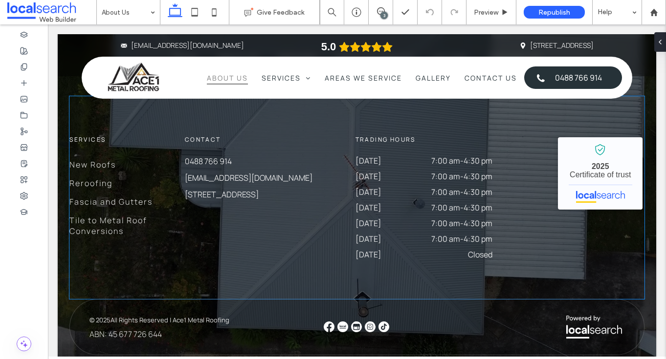
scroll to position [1027, 0]
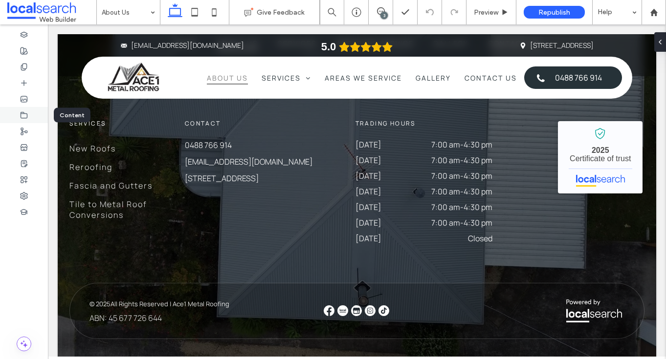
click at [32, 113] on div at bounding box center [24, 115] width 48 height 16
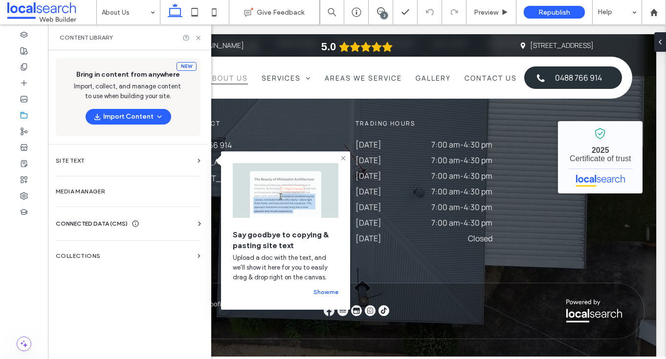
click at [118, 221] on span "CONNECTED DATA (CMS)" at bounding box center [92, 224] width 72 height 10
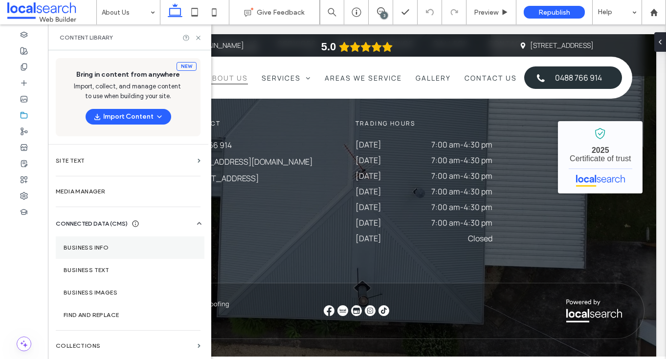
click at [100, 252] on section "Business Info" at bounding box center [130, 248] width 149 height 22
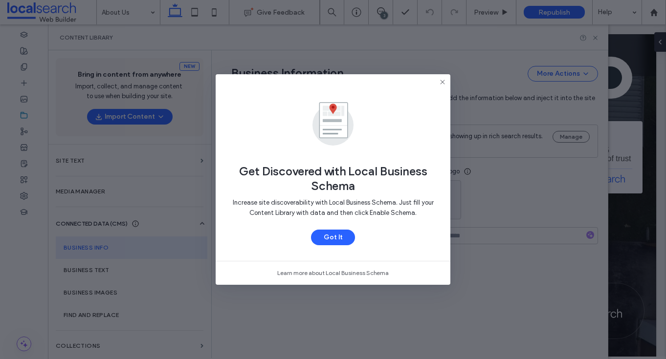
type input "**********"
click at [447, 76] on div "Get Discovered with Local Business Schema Increase site discoverability with Lo…" at bounding box center [333, 167] width 235 height 187
click at [444, 80] on icon at bounding box center [442, 82] width 8 height 8
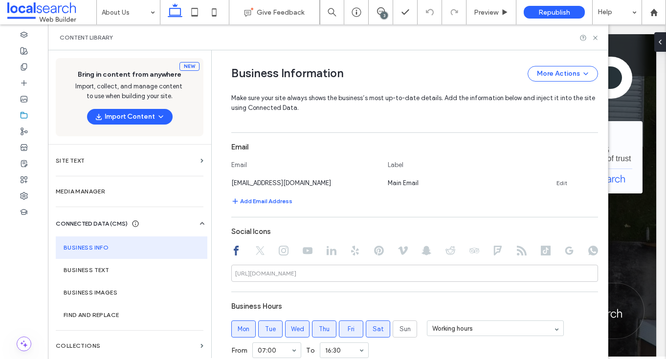
scroll to position [410, 0]
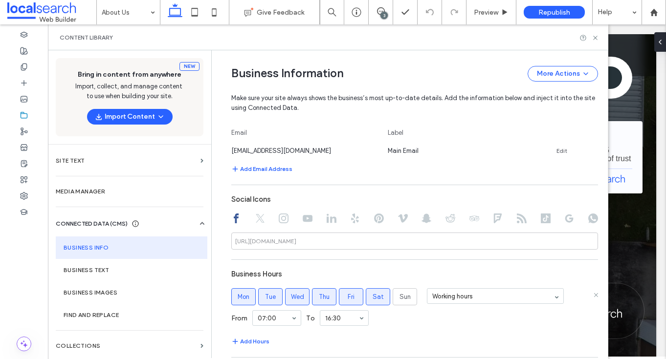
click at [377, 300] on span "Sat" at bounding box center [377, 297] width 11 height 10
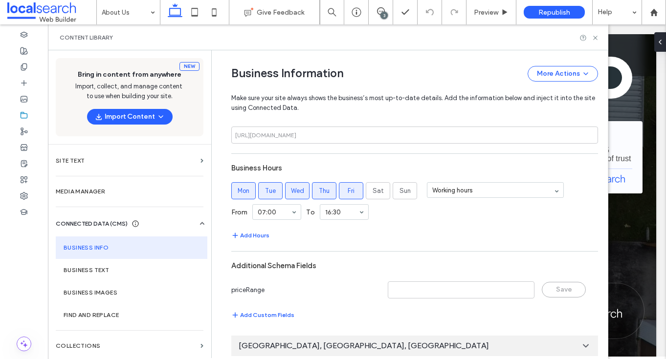
scroll to position [594, 0]
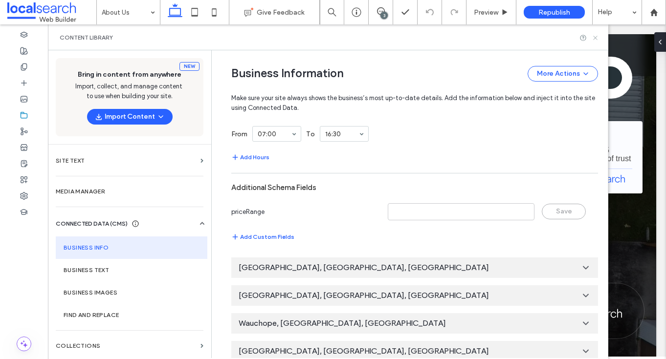
drag, startPoint x: 596, startPoint y: 34, endPoint x: 548, endPoint y: 9, distance: 54.0
click at [596, 34] on icon at bounding box center [594, 37] width 7 height 7
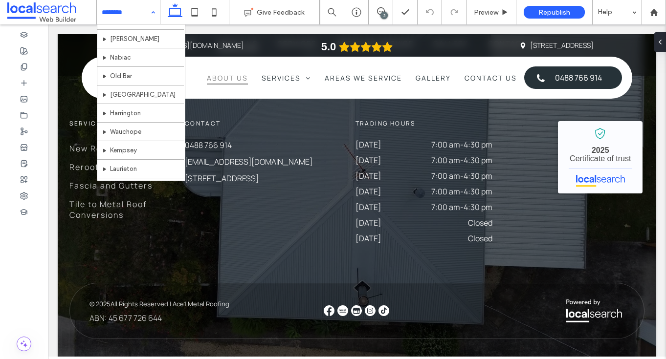
scroll to position [243, 0]
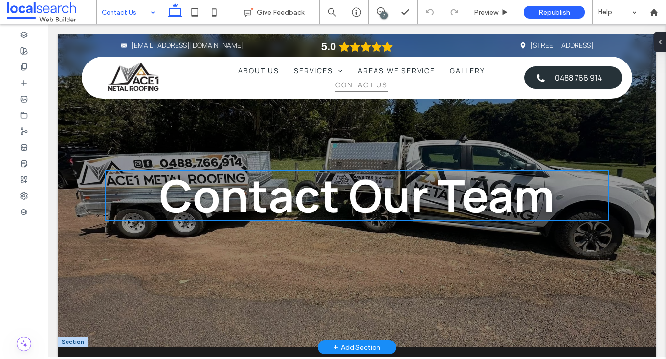
scroll to position [99, 0]
